Goal: Information Seeking & Learning: Learn about a topic

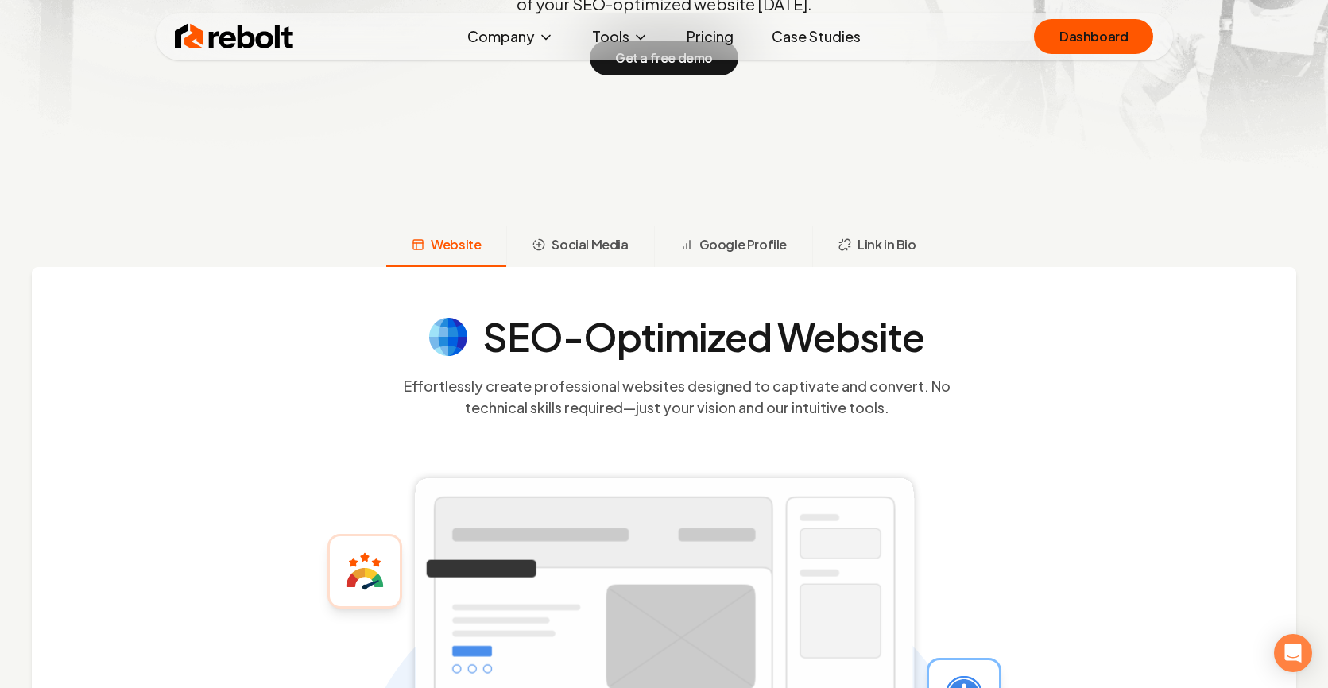
scroll to position [449, 0]
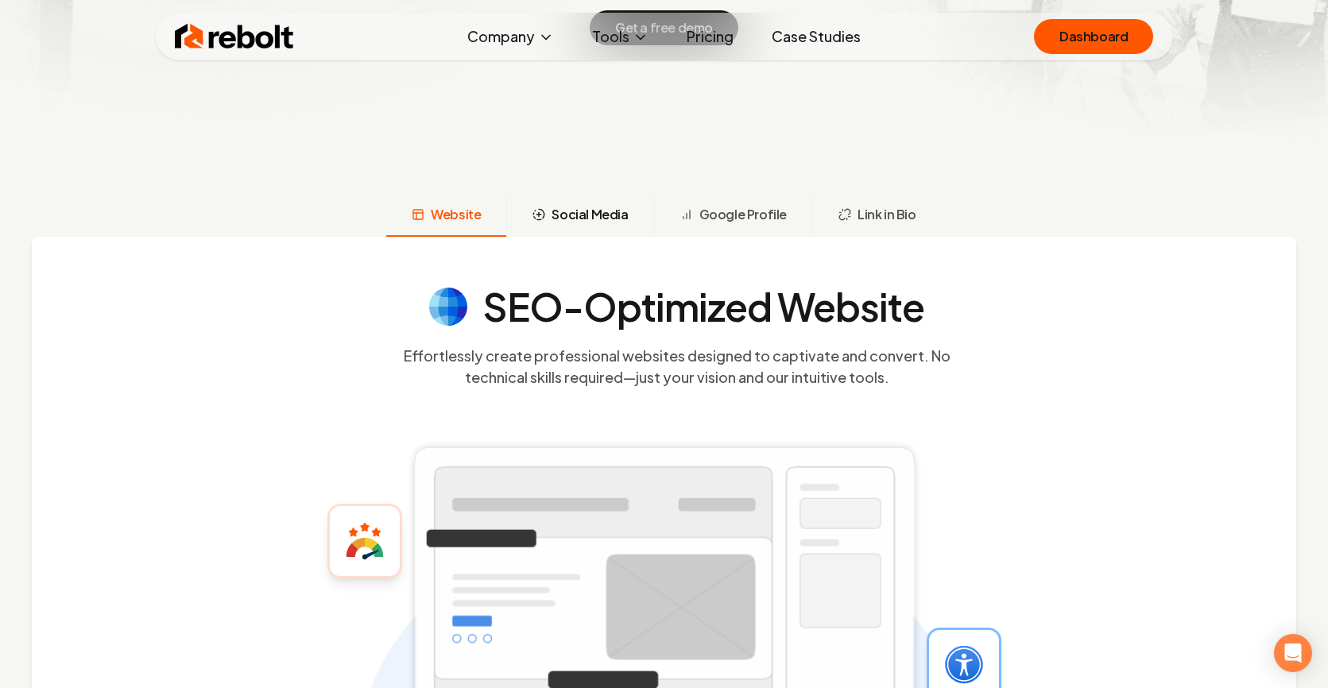
click at [613, 216] on span "Social Media" at bounding box center [589, 214] width 76 height 19
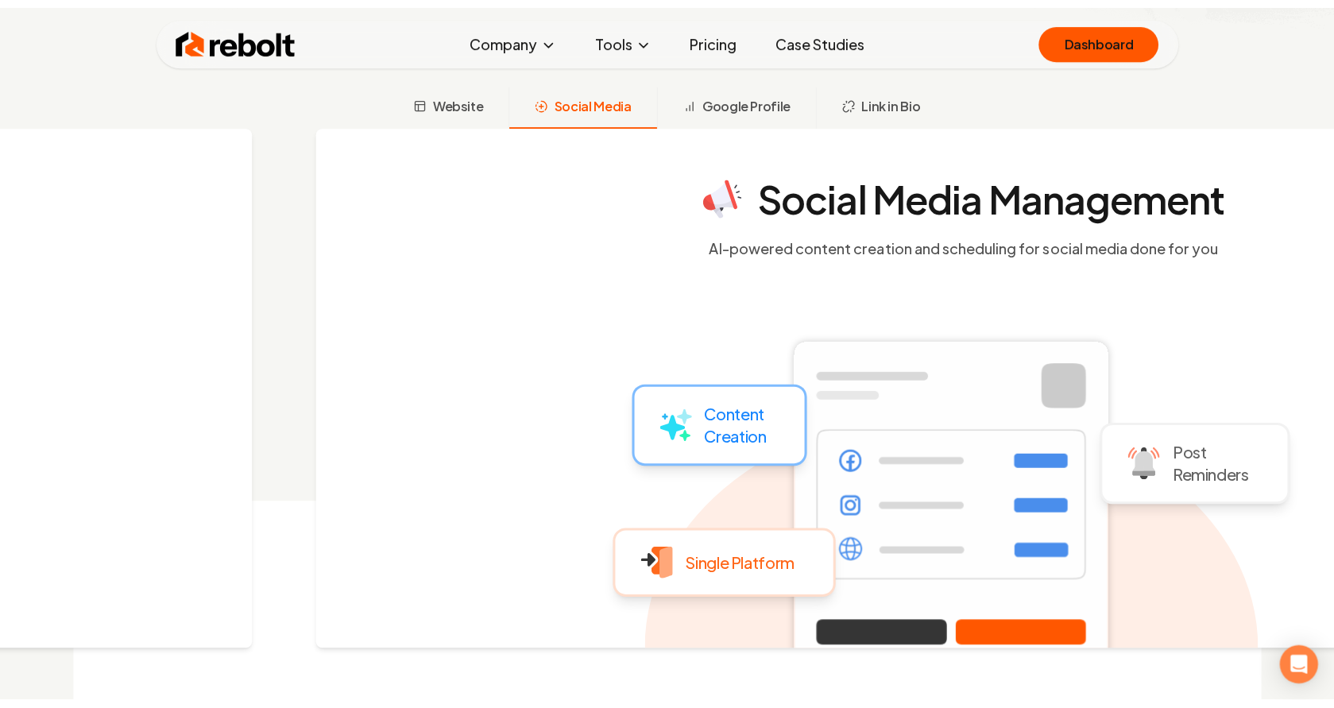
scroll to position [566, 0]
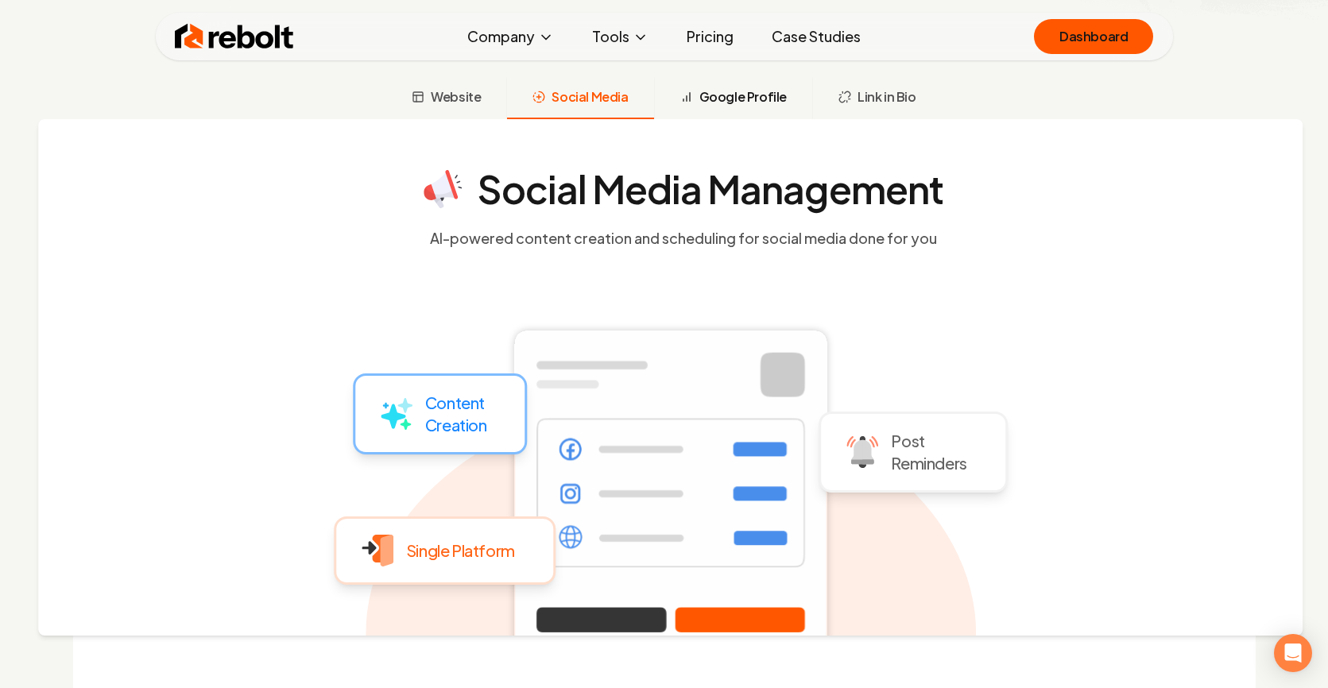
click at [704, 105] on span "Google Profile" at bounding box center [742, 96] width 87 height 19
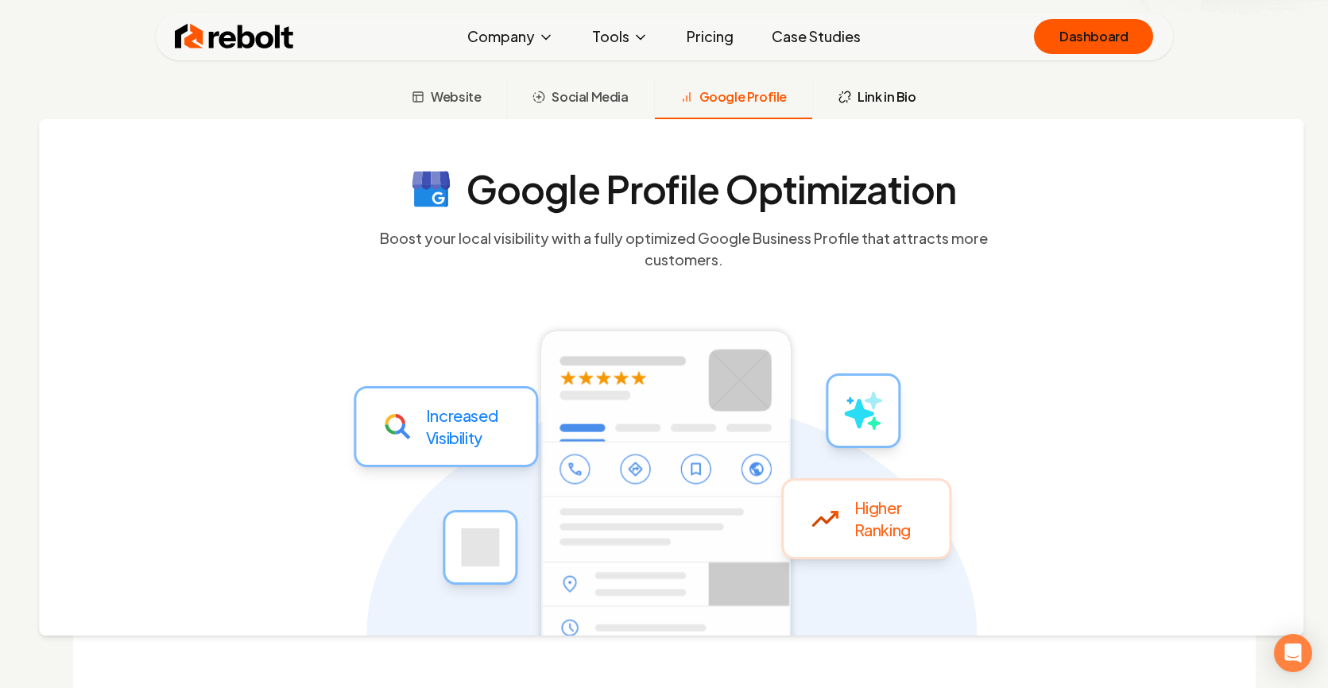
click at [840, 91] on icon at bounding box center [844, 97] width 13 height 13
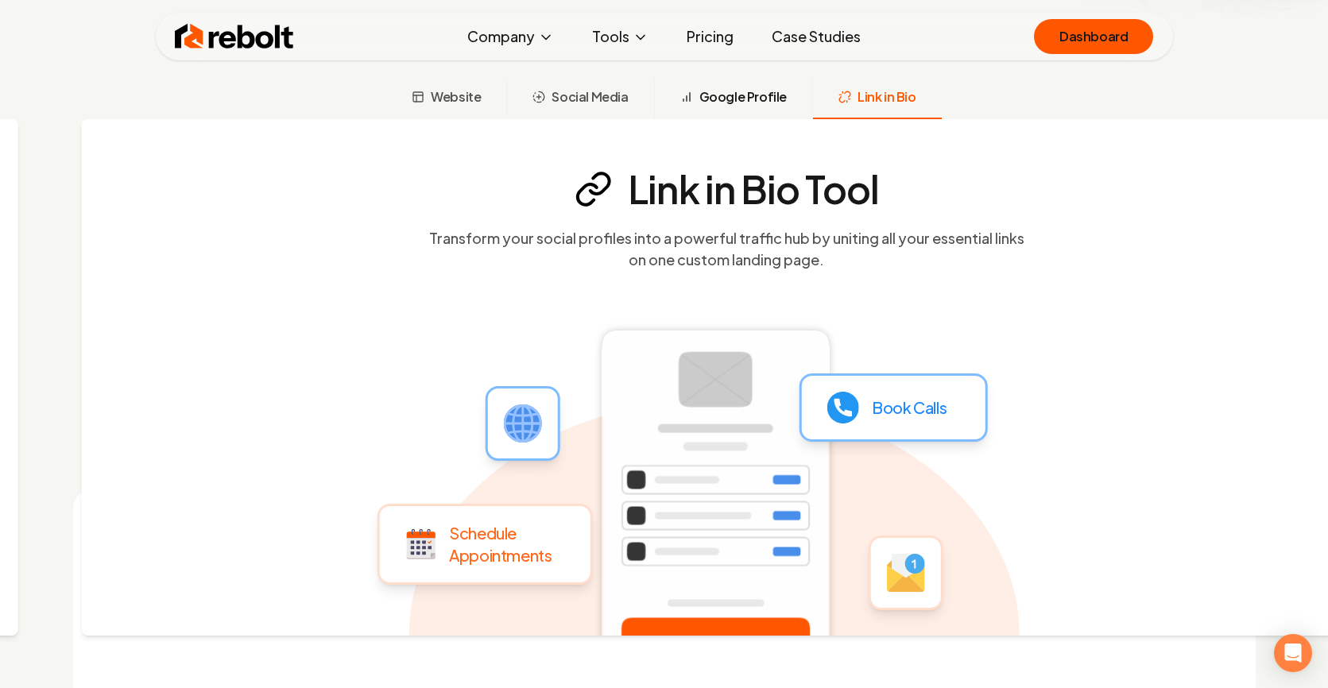
click at [737, 102] on span "Google Profile" at bounding box center [742, 96] width 87 height 19
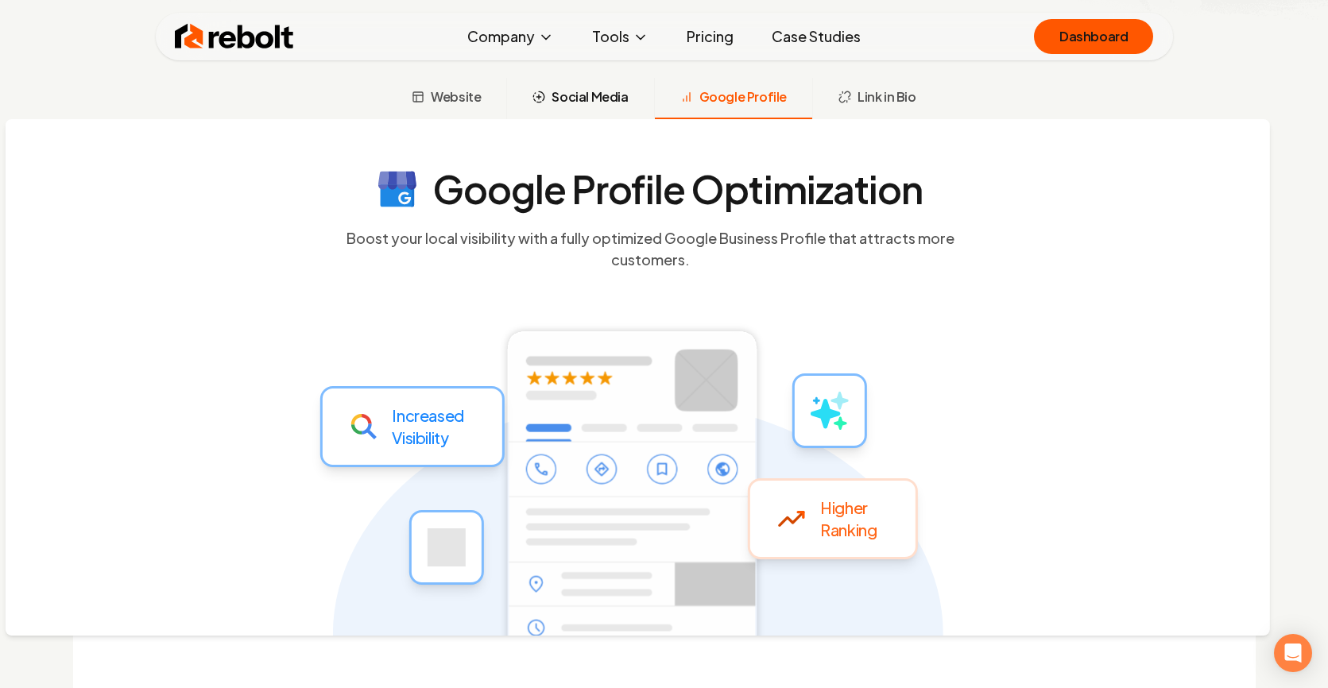
click at [640, 108] on button "Social Media" at bounding box center [579, 98] width 147 height 41
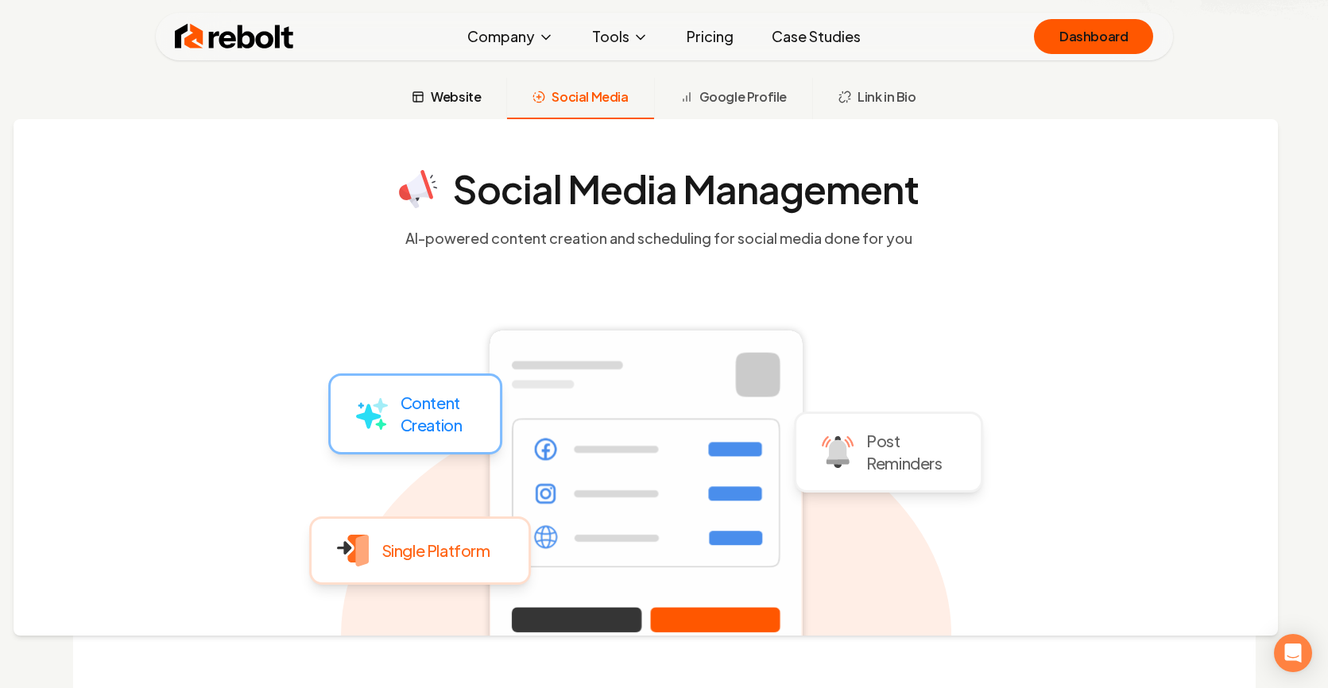
click at [481, 104] on span "Website" at bounding box center [456, 96] width 50 height 19
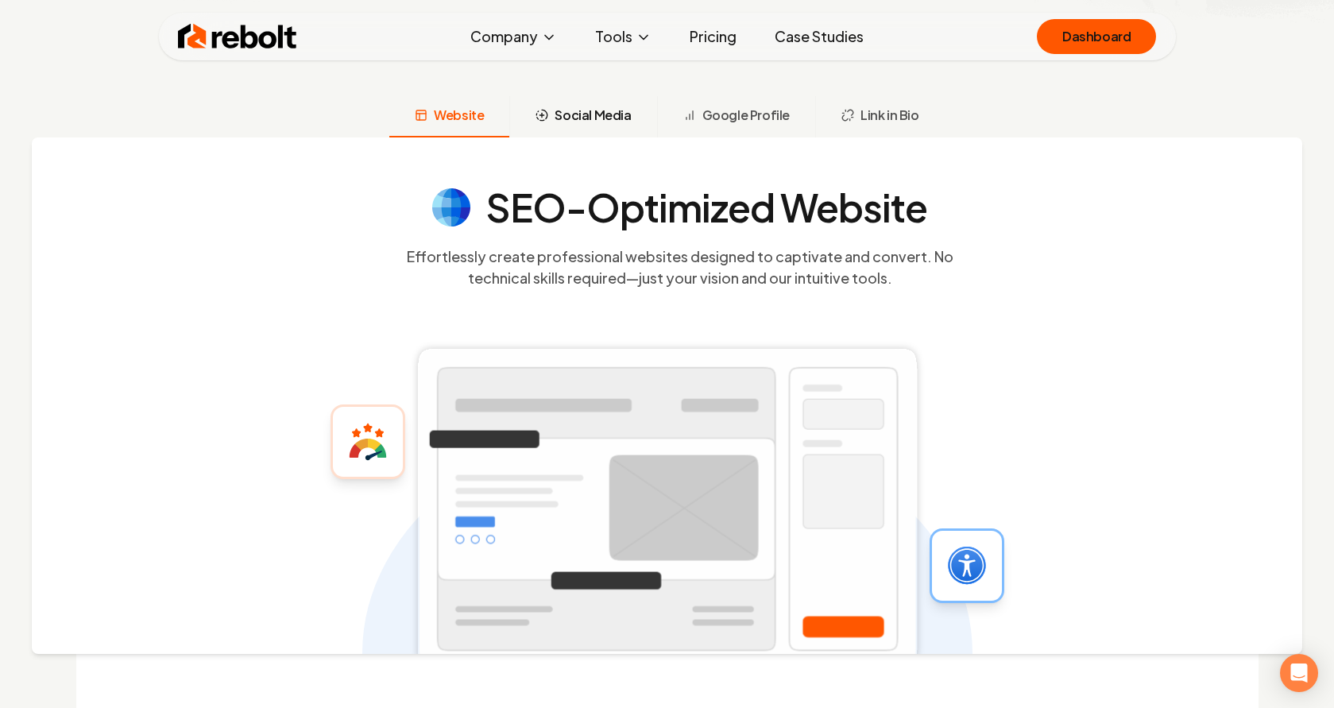
click at [624, 119] on span "Social Media" at bounding box center [593, 115] width 76 height 19
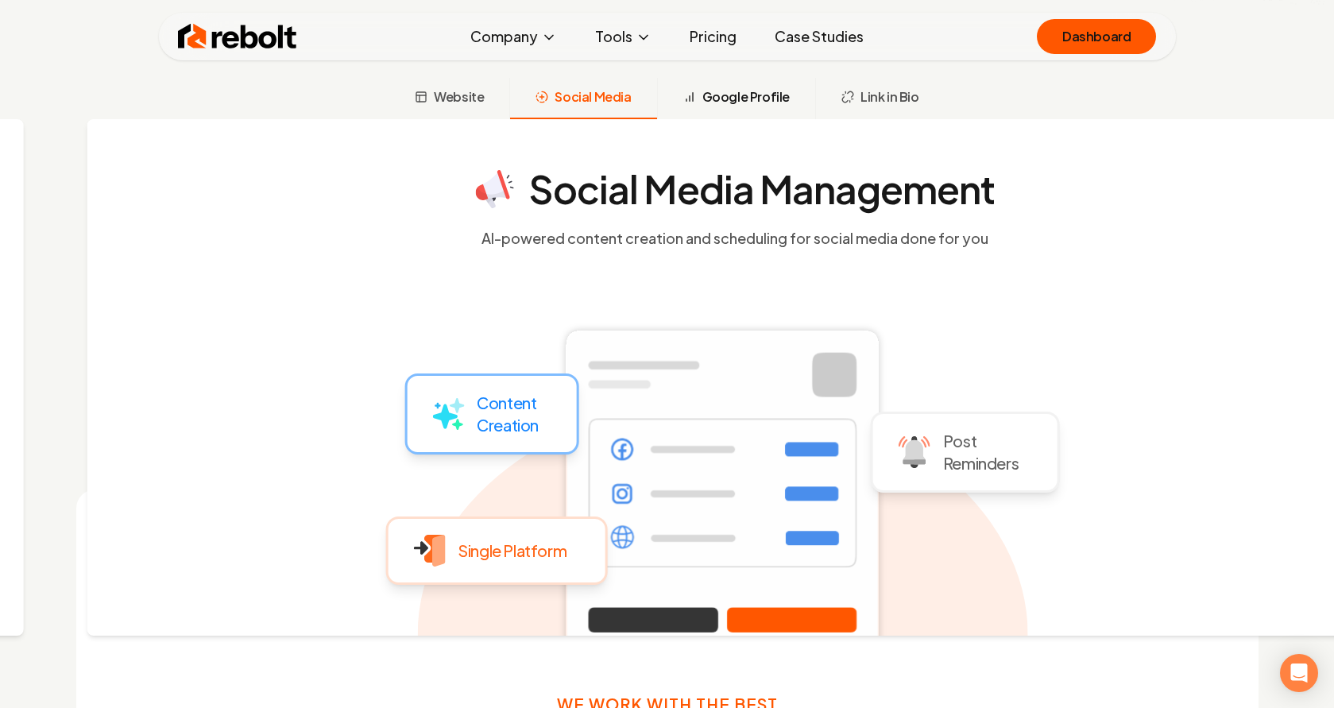
click at [725, 103] on span "Google Profile" at bounding box center [745, 96] width 87 height 19
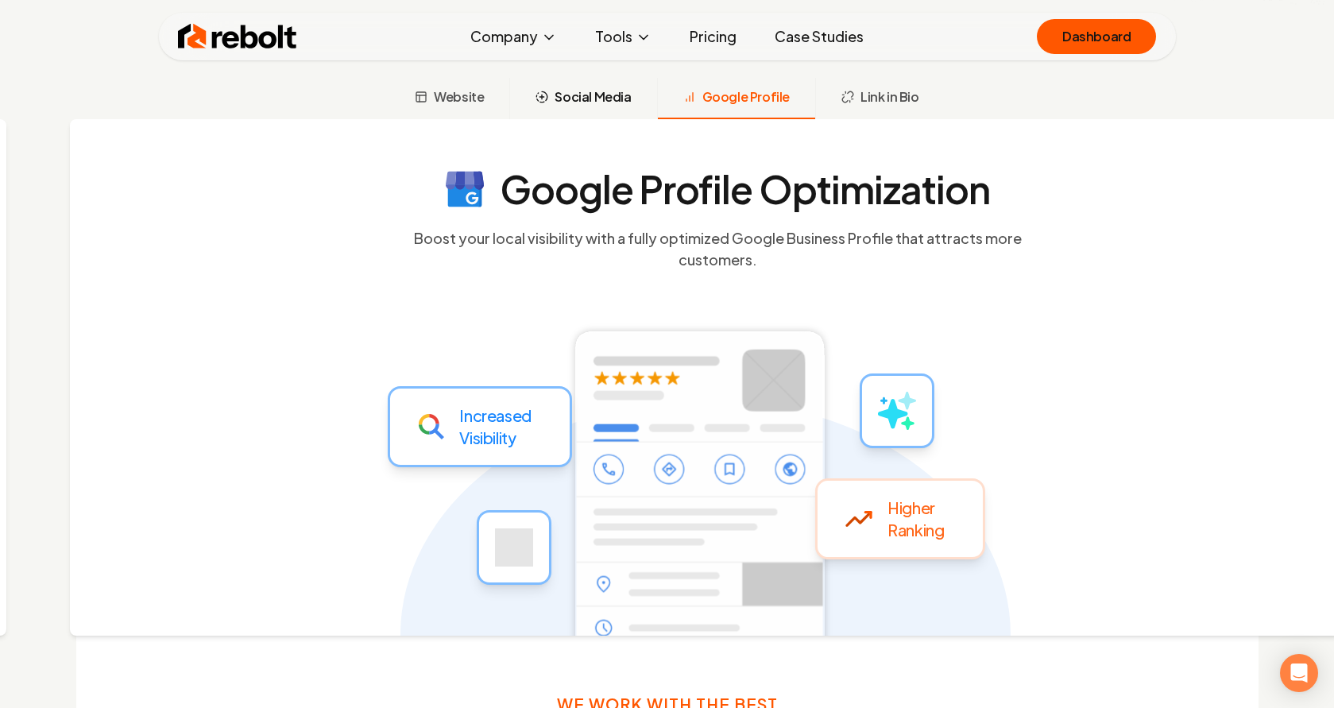
click at [616, 108] on button "Social Media" at bounding box center [582, 98] width 147 height 41
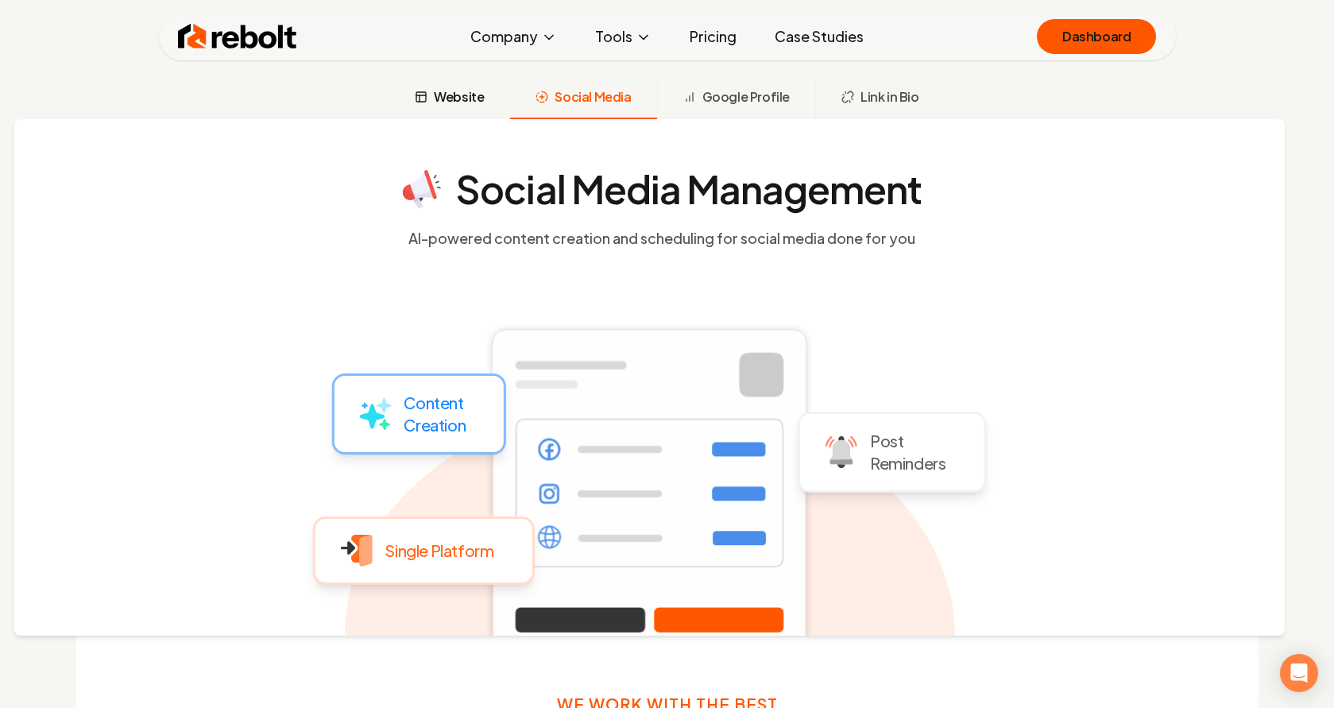
click at [473, 111] on button "Website" at bounding box center [449, 98] width 120 height 41
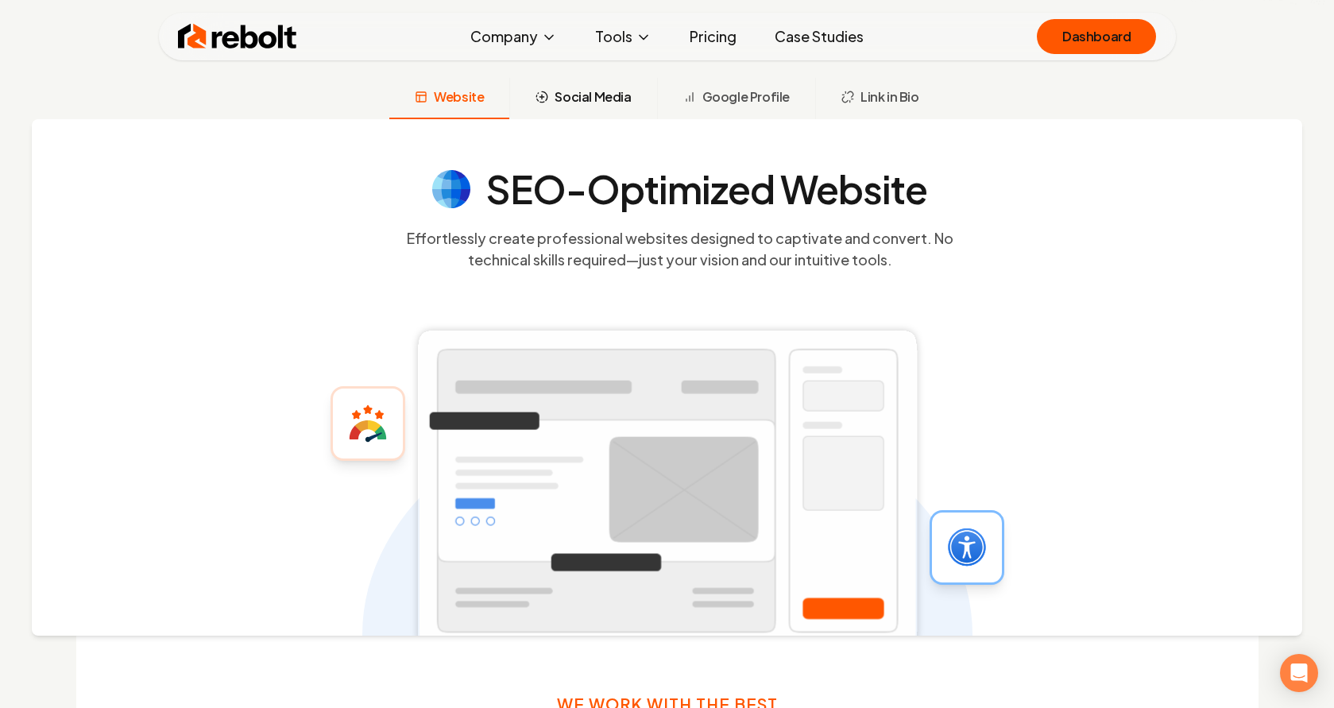
click at [556, 105] on button "Social Media" at bounding box center [582, 98] width 147 height 41
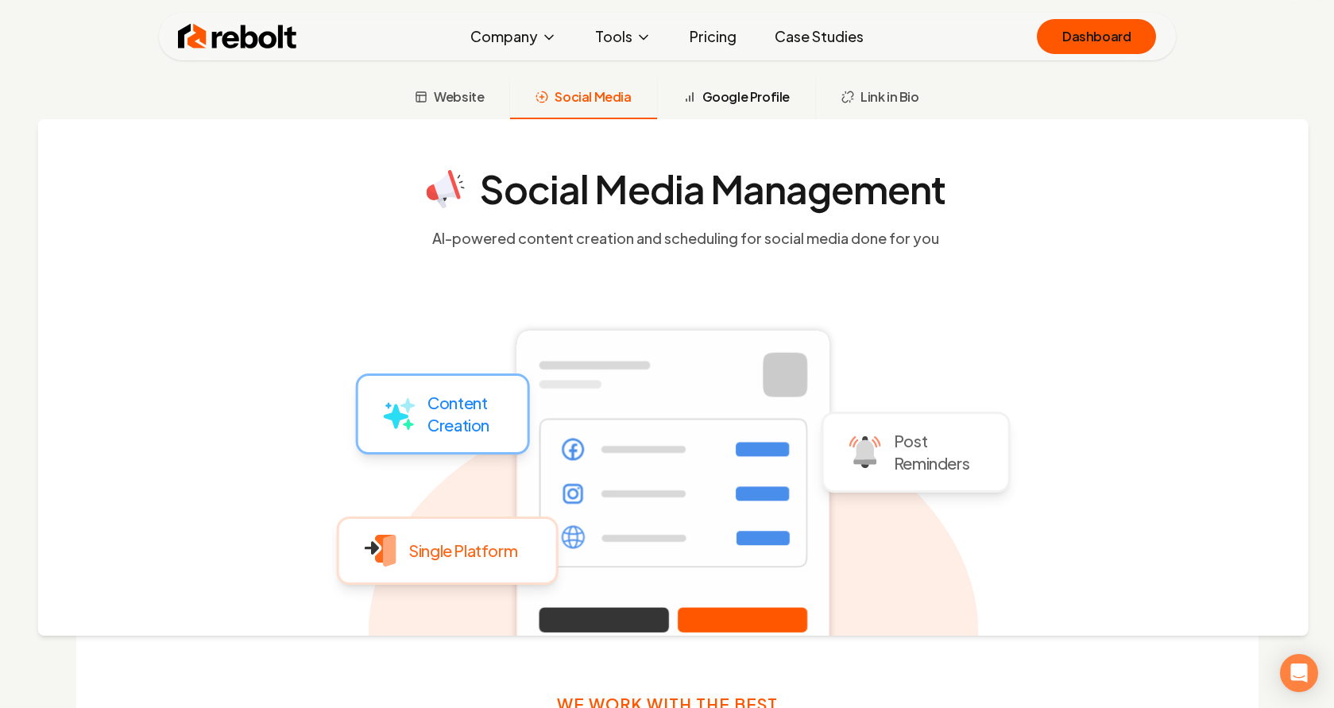
click at [671, 94] on button "Google Profile" at bounding box center [736, 98] width 158 height 41
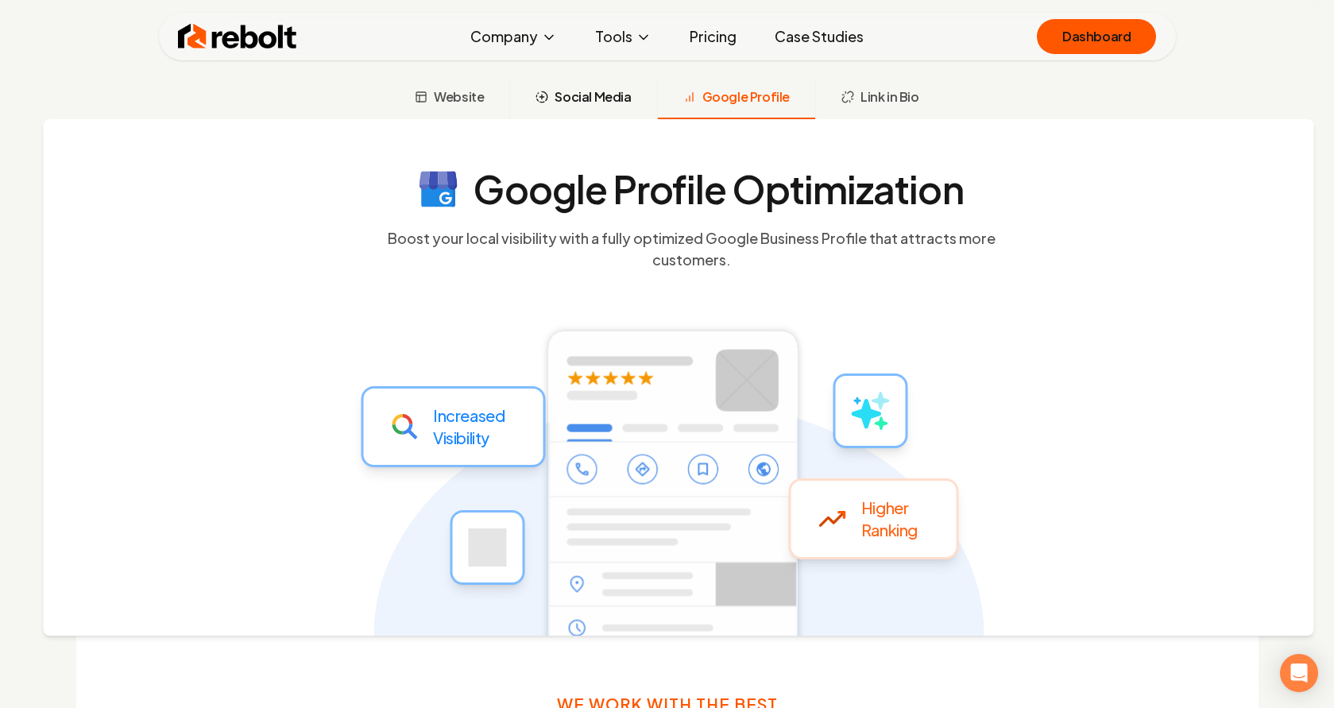
click at [622, 109] on button "Social Media" at bounding box center [582, 98] width 147 height 41
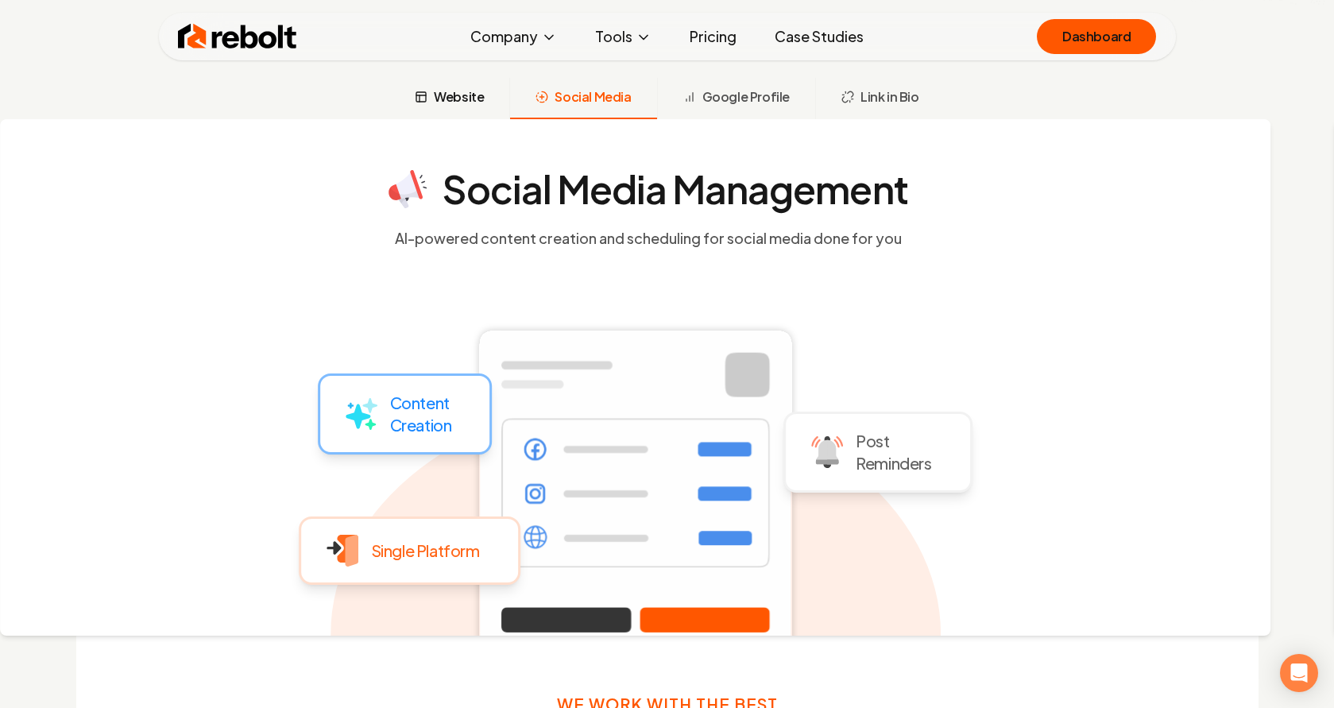
click at [505, 110] on button "Website" at bounding box center [449, 98] width 120 height 41
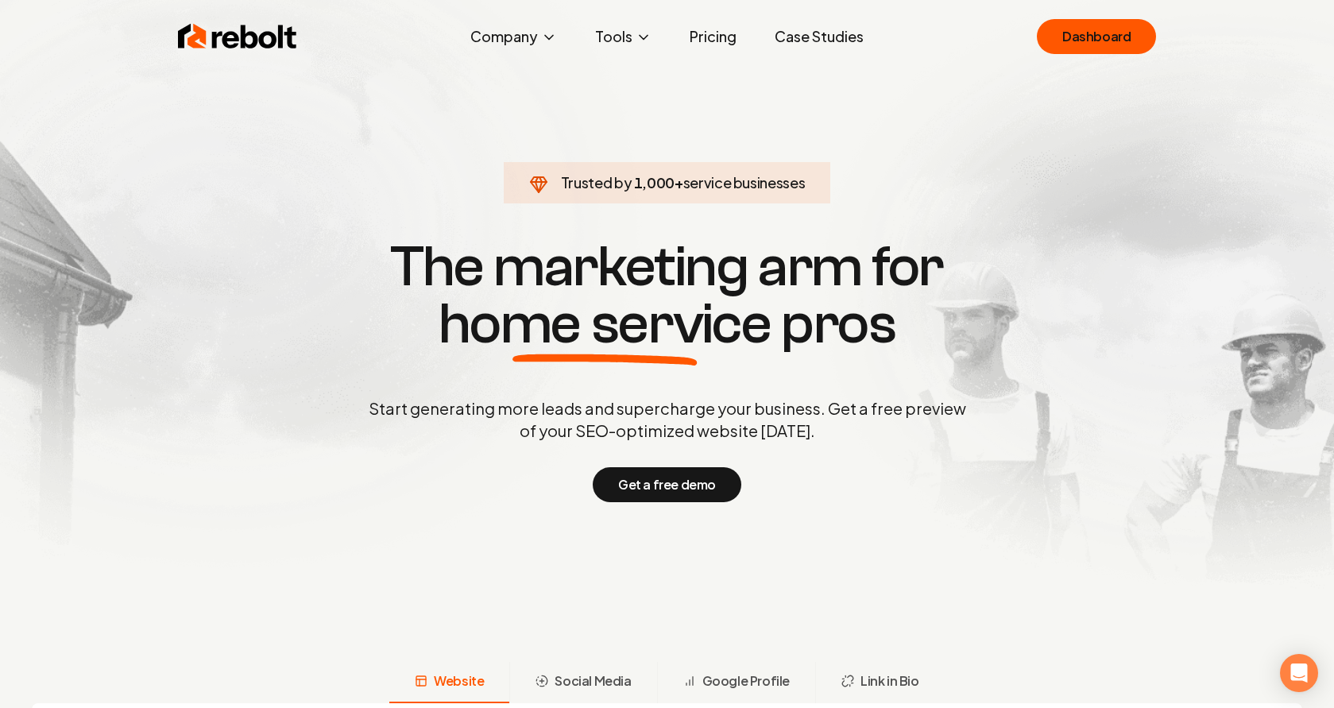
scroll to position [0, 0]
click at [856, 263] on h1 "The marketing arm for home service pros" at bounding box center [667, 296] width 763 height 114
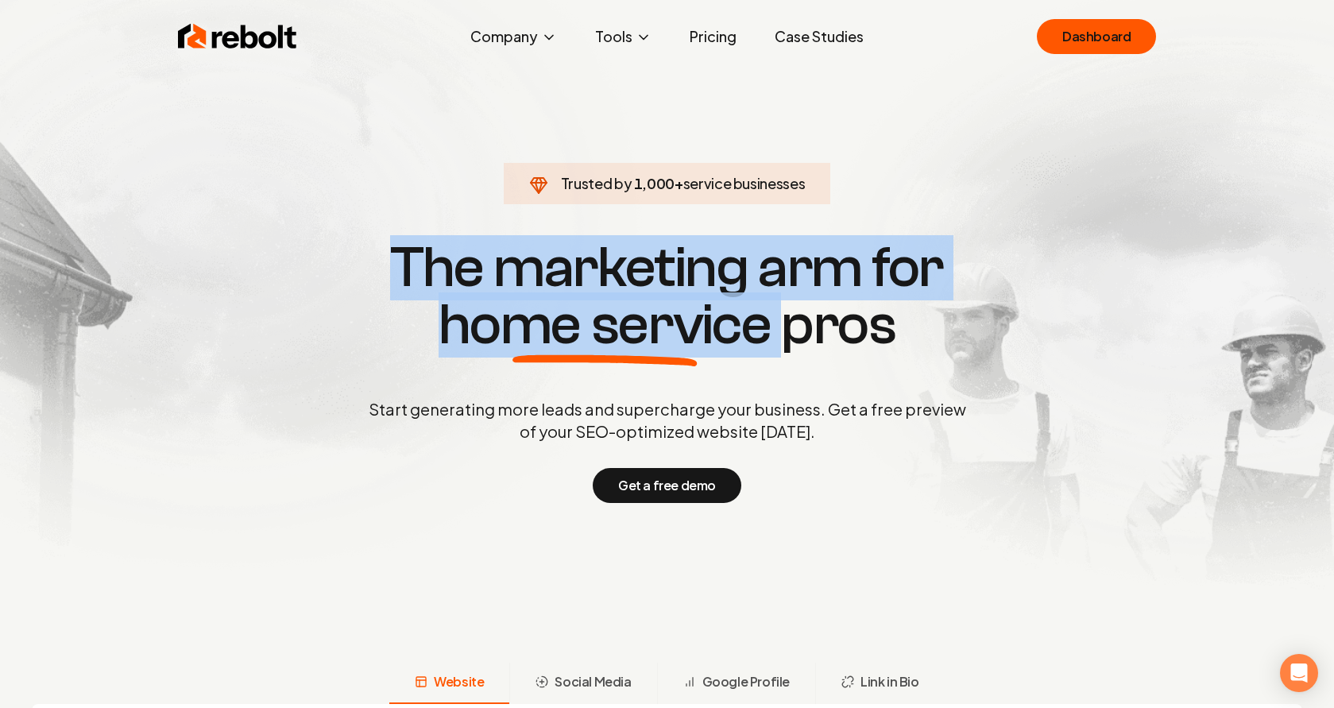
click at [856, 263] on h1 "The marketing arm for home service pros" at bounding box center [667, 296] width 763 height 114
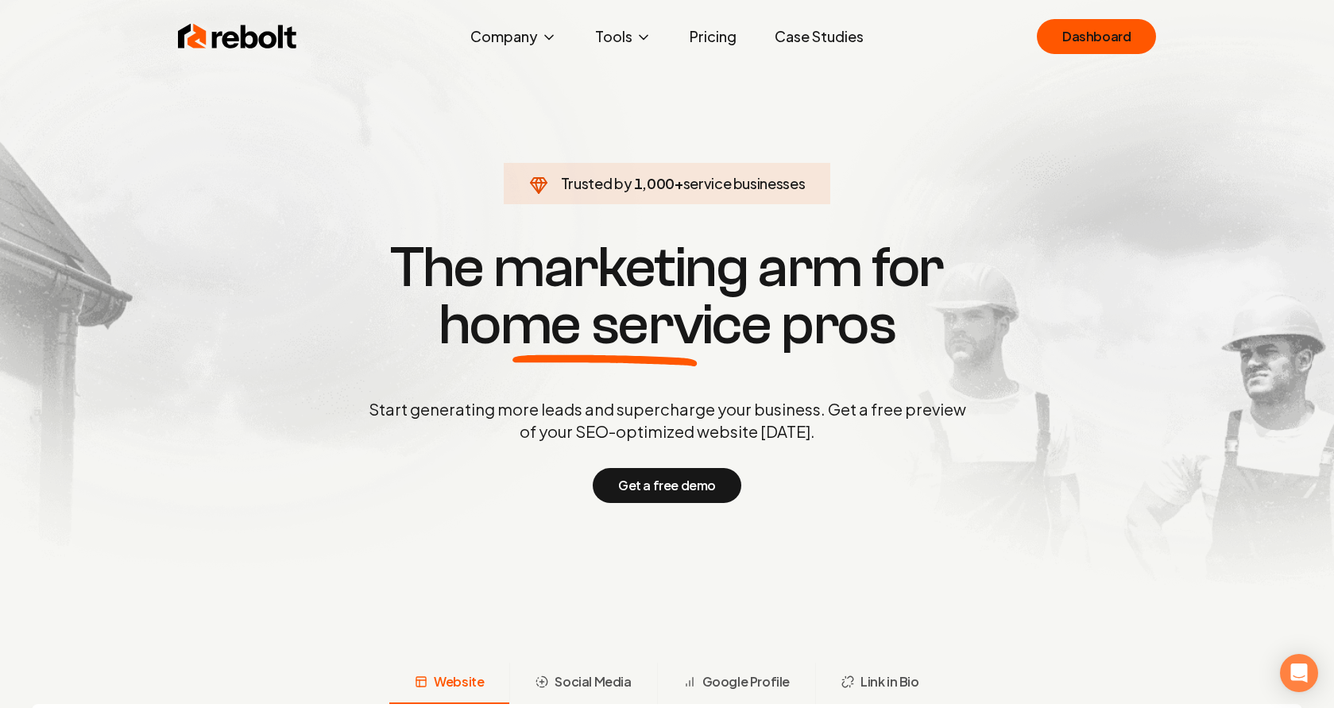
click at [874, 280] on h1 "The marketing arm for home service pros" at bounding box center [667, 296] width 763 height 114
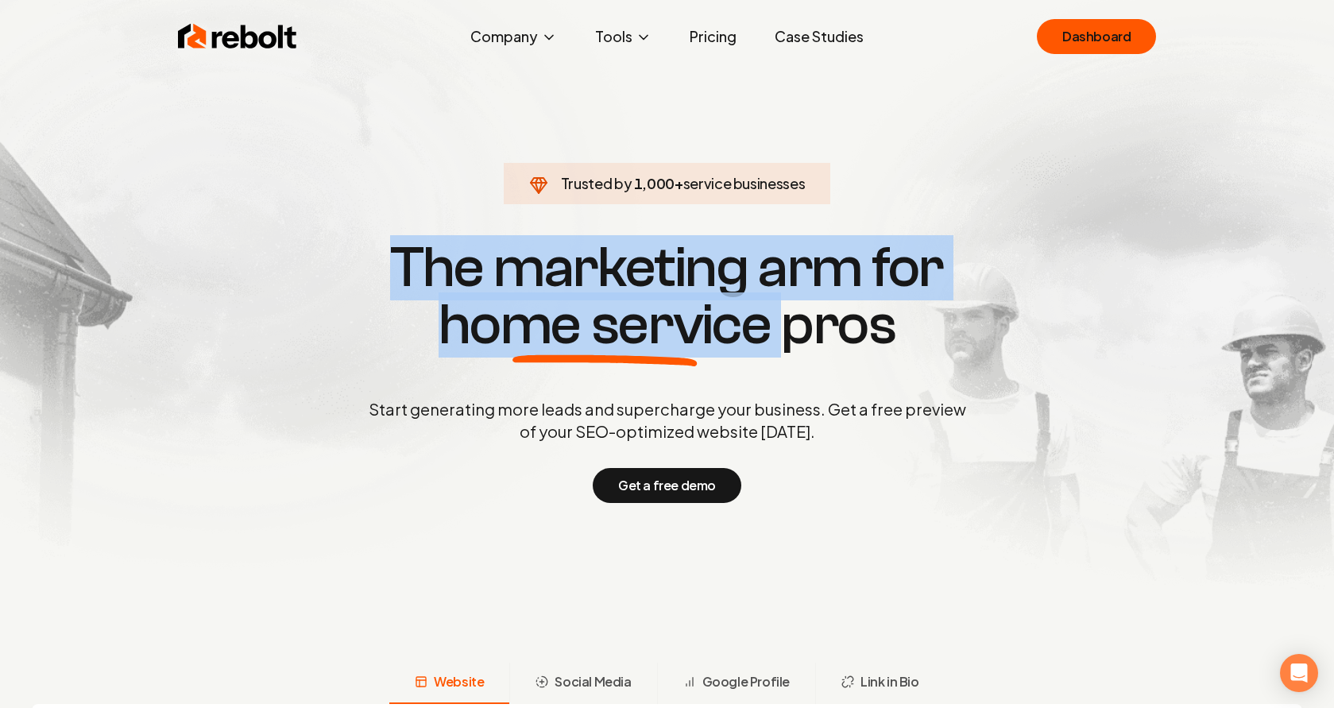
click at [874, 280] on h1 "The marketing arm for home service pros" at bounding box center [667, 296] width 763 height 114
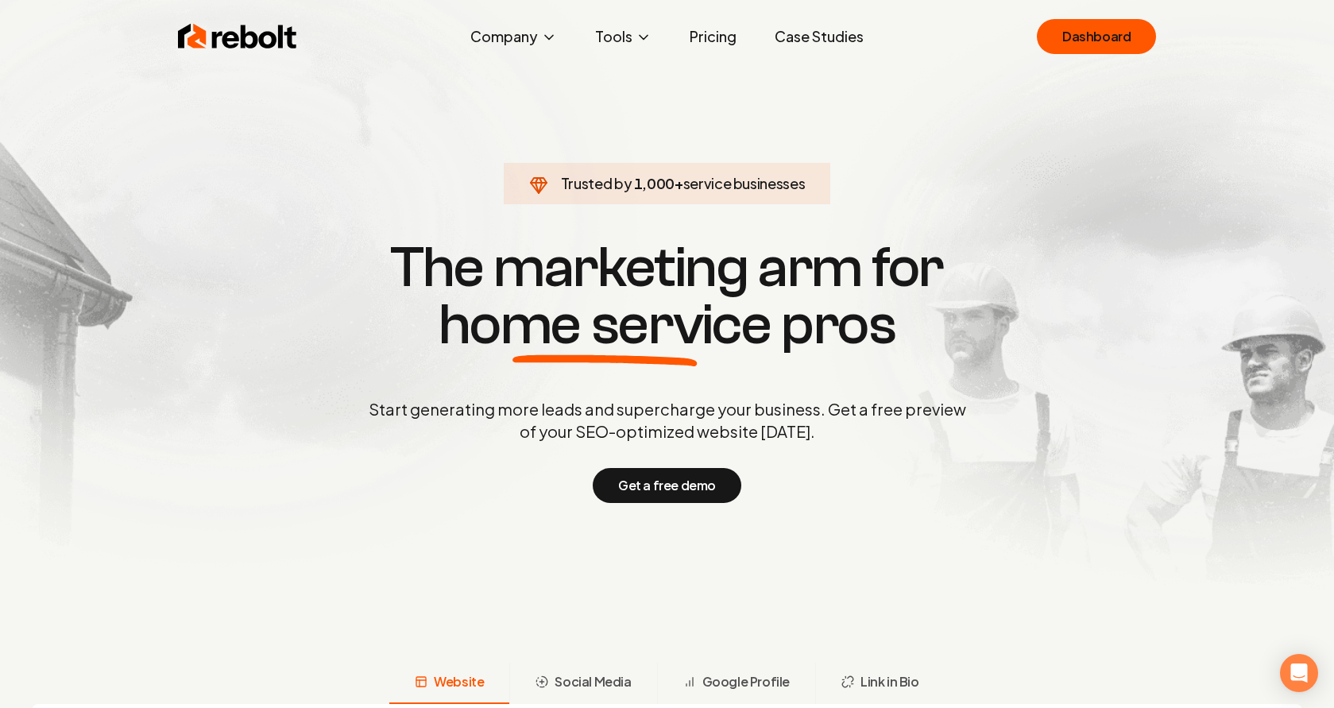
click at [882, 310] on h1 "The marketing arm for home service pros" at bounding box center [667, 296] width 763 height 114
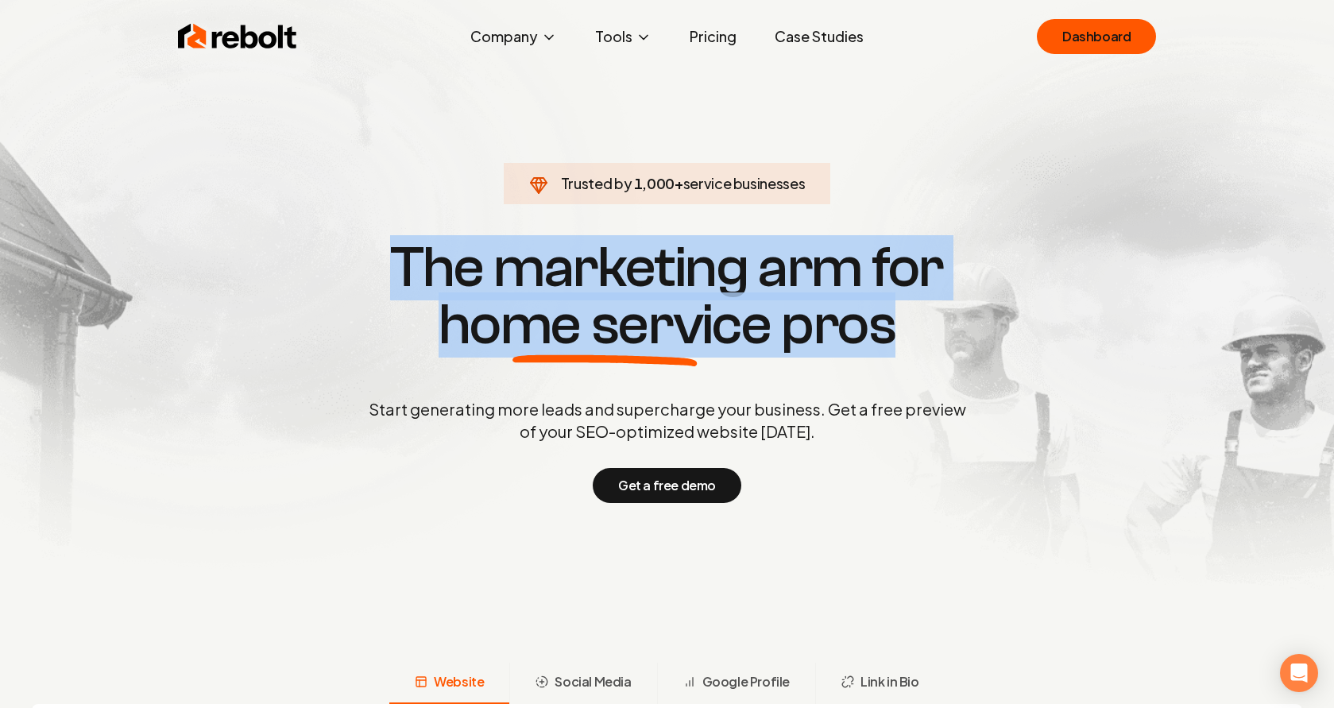
drag, startPoint x: 891, startPoint y: 317, endPoint x: 396, endPoint y: 278, distance: 496.5
click at [396, 278] on h1 "The marketing arm for home service pros" at bounding box center [667, 296] width 763 height 114
